Goal: Transaction & Acquisition: Purchase product/service

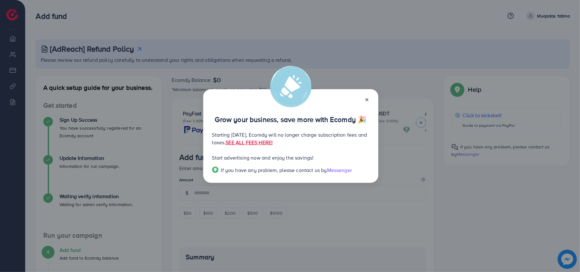
click at [366, 100] on line at bounding box center [366, 99] width 3 height 3
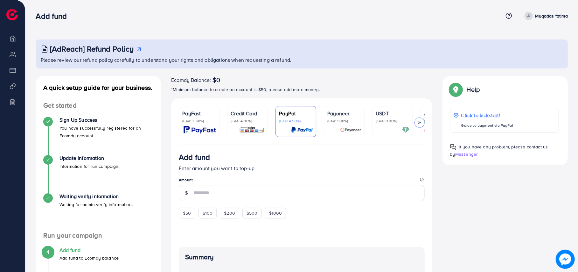
click at [207, 126] on img at bounding box center [200, 129] width 32 height 7
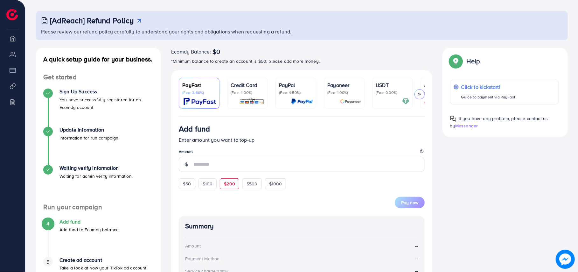
scroll to position [42, 0]
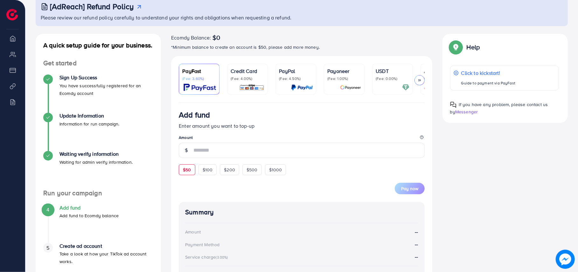
click at [192, 174] on div "$50" at bounding box center [187, 169] width 16 height 11
type input "**"
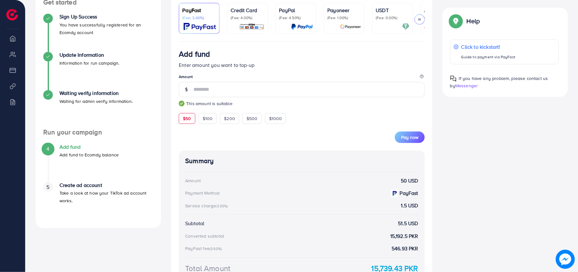
scroll to position [127, 0]
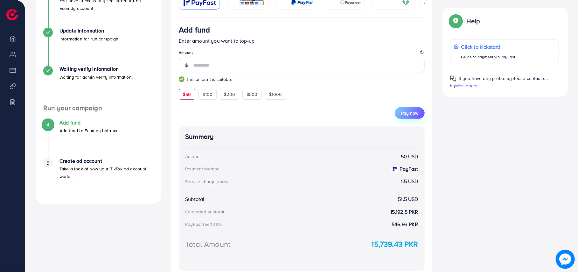
click at [408, 116] on span "Pay now" at bounding box center [409, 113] width 17 height 6
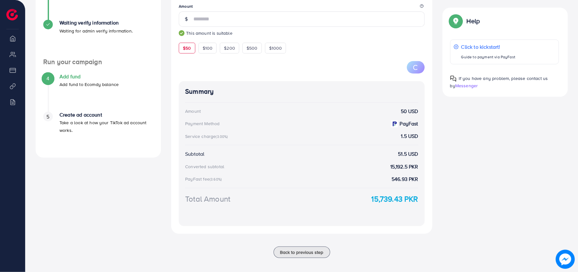
scroll to position [179, 0]
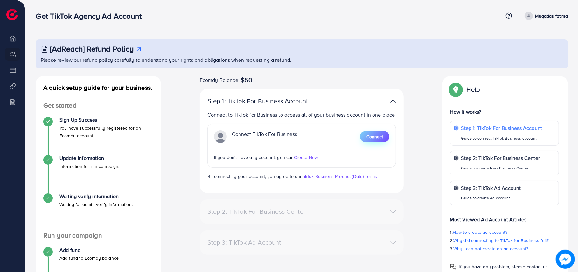
click at [365, 134] on button "Connect" at bounding box center [374, 136] width 29 height 11
